Goal: Task Accomplishment & Management: Manage account settings

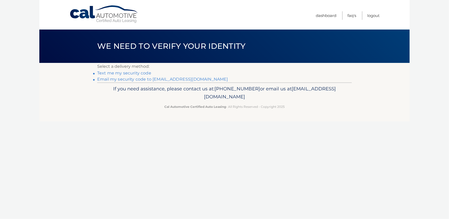
click at [109, 80] on link "Email my security code to [EMAIL_ADDRESS][DOMAIN_NAME]" at bounding box center [162, 79] width 131 height 5
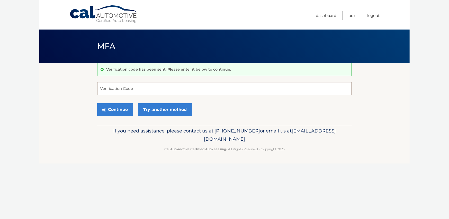
paste input "165480"
click at [113, 107] on button "Continue" at bounding box center [115, 109] width 36 height 13
click at [116, 89] on input "165480" at bounding box center [224, 88] width 254 height 13
drag, startPoint x: 129, startPoint y: 94, endPoint x: 138, endPoint y: 92, distance: 8.7
click at [130, 93] on input "165480" at bounding box center [224, 88] width 254 height 13
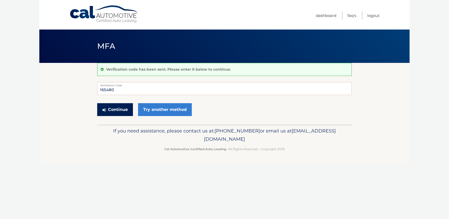
click at [123, 110] on button "Continue" at bounding box center [115, 109] width 36 height 13
click at [121, 82] on label "Verification Code" at bounding box center [224, 84] width 254 height 4
click at [121, 82] on input "165480" at bounding box center [224, 88] width 254 height 13
drag, startPoint x: 117, startPoint y: 88, endPoint x: 76, endPoint y: 89, distance: 41.6
click at [84, 88] on section "Verification code has been sent. Please enter it below to continue. 165480 Veri…" at bounding box center [224, 94] width 370 height 62
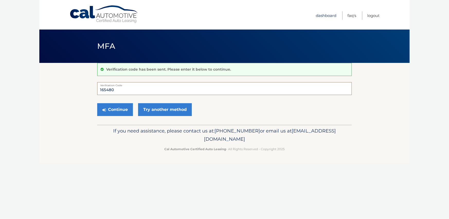
type input "165480"
click at [109, 112] on button "Continue" at bounding box center [115, 109] width 36 height 13
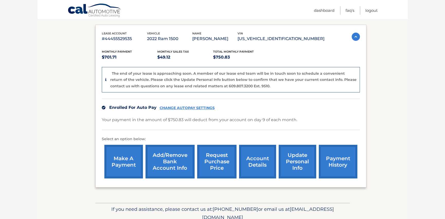
scroll to position [103, 0]
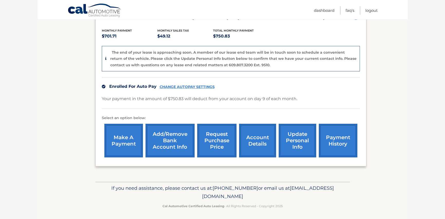
click at [177, 86] on link "CHANGE AUTOPAY SETTINGS" at bounding box center [187, 87] width 55 height 4
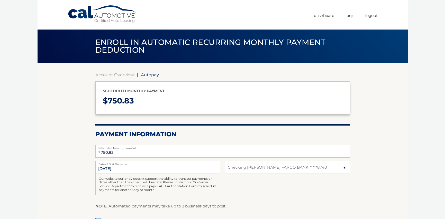
select select "ZjNhZjkxOGItNGYyYy00Y2U5LWI5Y2MtOTBjN2QzZWI0ZTgx"
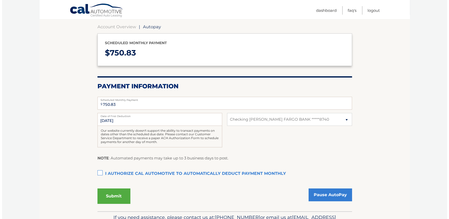
scroll to position [79, 0]
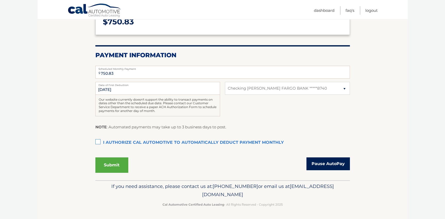
click at [327, 164] on link "Pause AutoPay" at bounding box center [327, 163] width 43 height 13
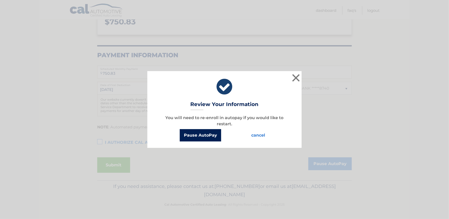
click at [197, 133] on button "Pause AutoPay" at bounding box center [200, 135] width 41 height 12
click at [195, 134] on button "Pause AutoPay" at bounding box center [200, 135] width 41 height 12
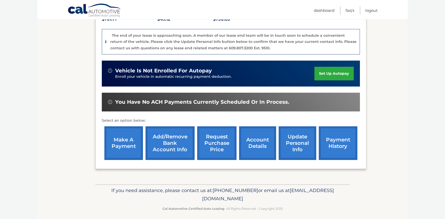
scroll to position [98, 0]
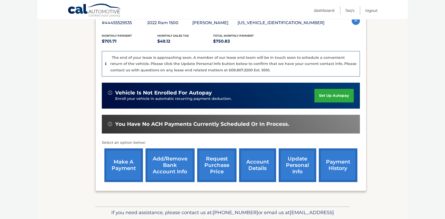
click at [209, 160] on link "request purchase price" at bounding box center [216, 165] width 39 height 34
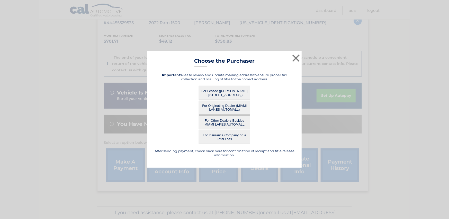
click at [225, 91] on button "For Lessee ([PERSON_NAME] - [STREET_ADDRESS])" at bounding box center [224, 93] width 51 height 14
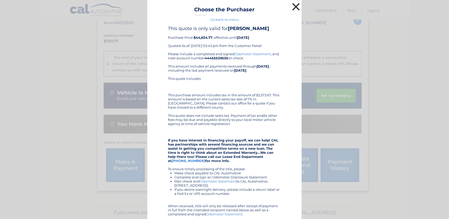
click at [293, 4] on button "×" at bounding box center [296, 7] width 10 height 10
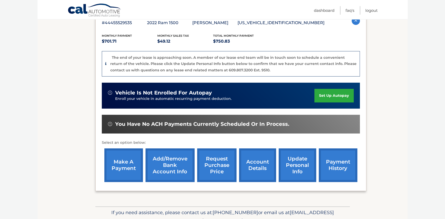
click at [251, 160] on link "account details" at bounding box center [257, 165] width 37 height 34
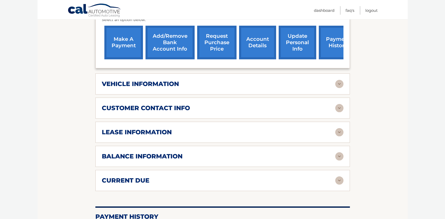
scroll to position [206, 0]
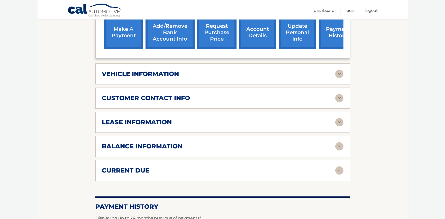
click at [162, 76] on h2 "vehicle information" at bounding box center [140, 74] width 77 height 8
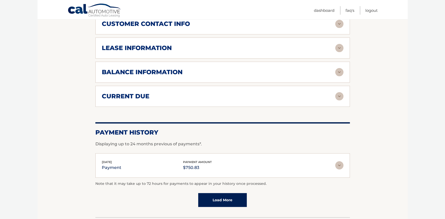
scroll to position [411, 0]
click at [337, 94] on img at bounding box center [339, 96] width 8 height 8
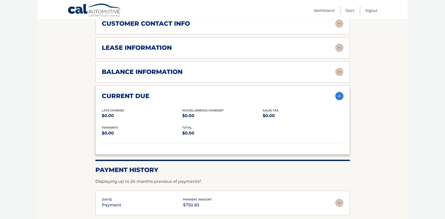
click at [339, 69] on img at bounding box center [339, 72] width 8 height 8
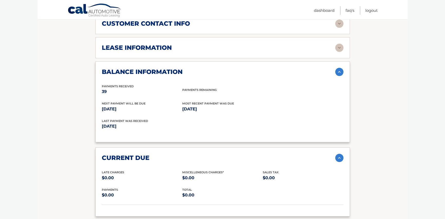
click at [340, 47] on img at bounding box center [339, 48] width 8 height 8
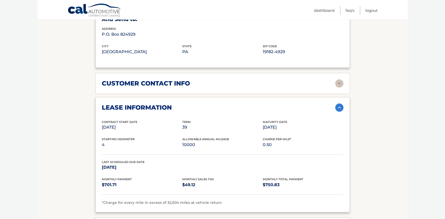
scroll to position [308, 0]
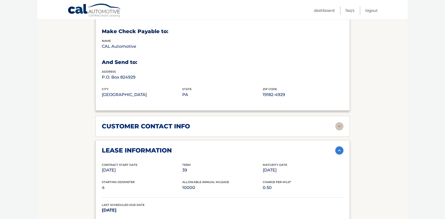
click at [339, 122] on img at bounding box center [339, 126] width 8 height 8
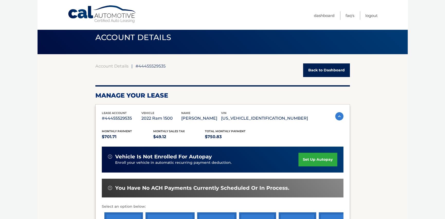
scroll to position [0, 0]
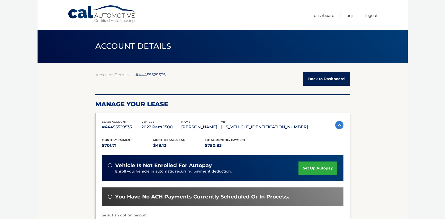
click at [341, 80] on link "Back to Dashboard" at bounding box center [326, 79] width 47 height 14
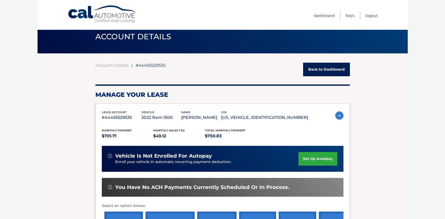
scroll to position [57, 0]
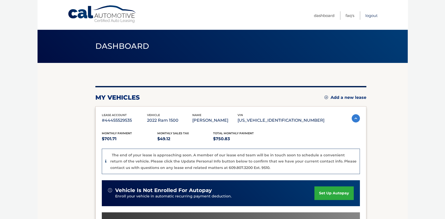
click at [372, 13] on link "Logout" at bounding box center [371, 15] width 12 height 8
